Goal: Book appointment/travel/reservation

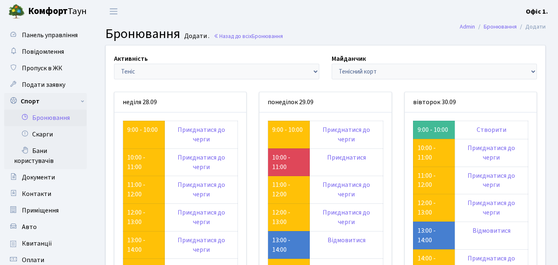
scroll to position [83, 0]
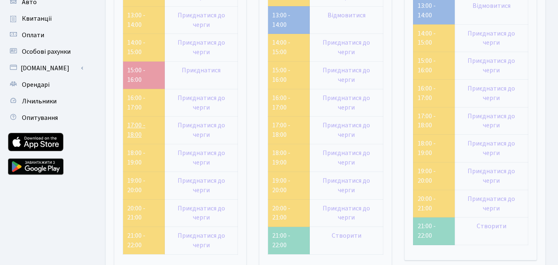
scroll to position [225, 0]
click at [134, 77] on link "15:00 - 16:00" at bounding box center [136, 75] width 18 height 19
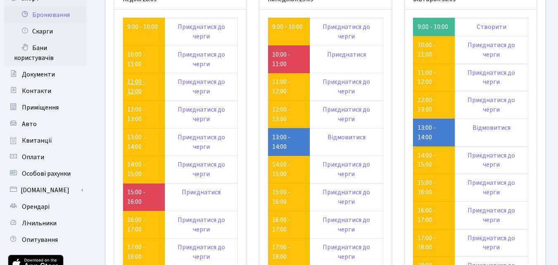
scroll to position [59, 0]
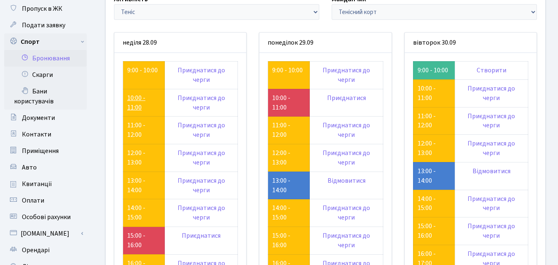
click at [141, 102] on link "10:00 - 11:00" at bounding box center [136, 102] width 18 height 19
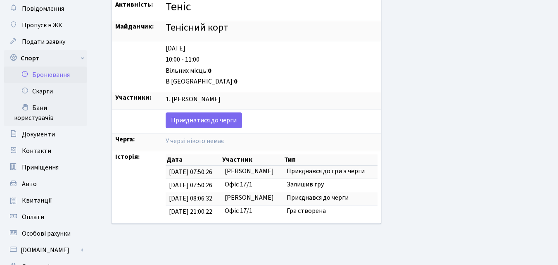
scroll to position [83, 0]
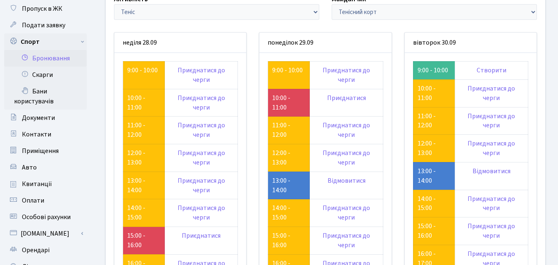
scroll to position [59, 0]
